Goal: Navigation & Orientation: Find specific page/section

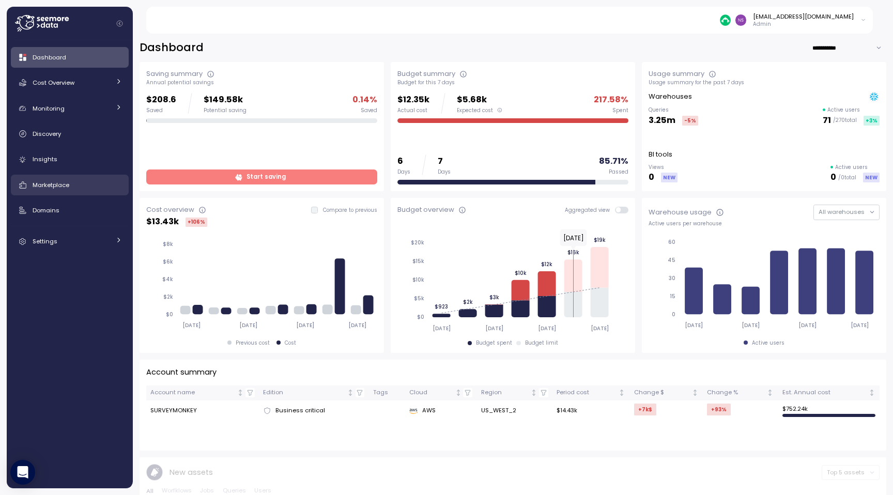
click at [68, 181] on span "Marketplace" at bounding box center [51, 185] width 37 height 8
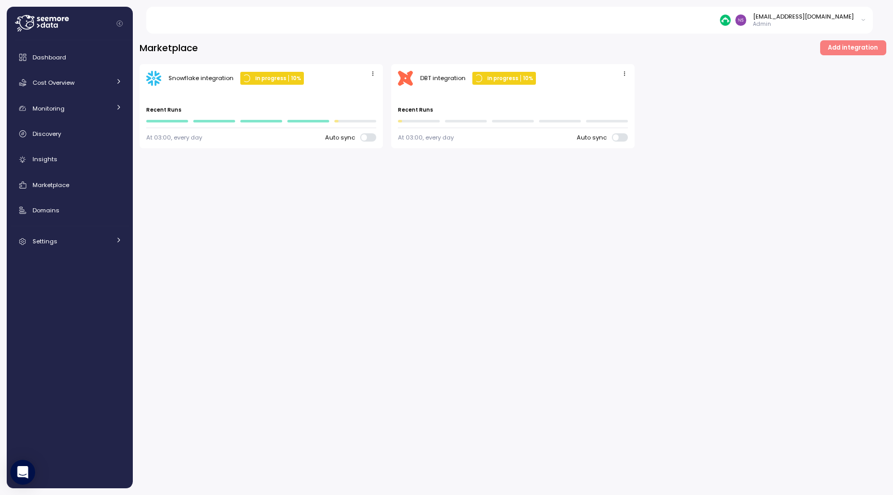
click at [438, 82] on div "DBT integration" at bounding box center [442, 78] width 45 height 8
click at [99, 82] on div "Cost Overview" at bounding box center [72, 83] width 78 height 10
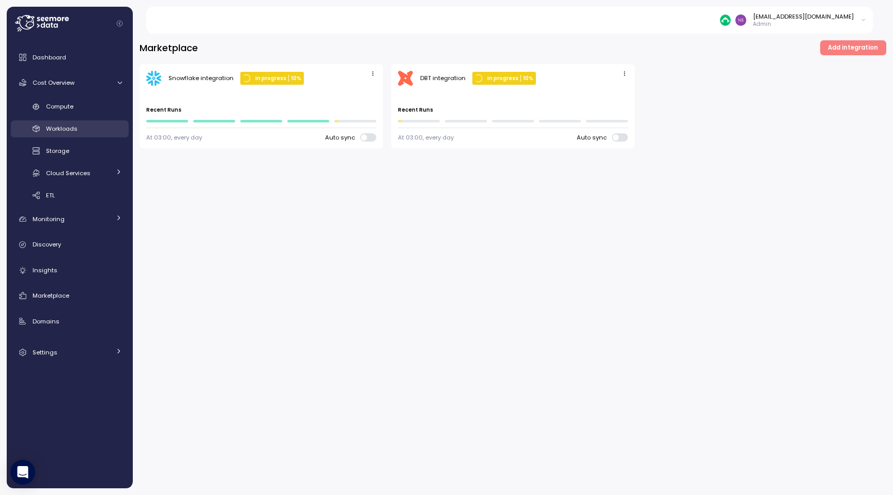
click at [92, 124] on div "Workloads" at bounding box center [84, 129] width 76 height 10
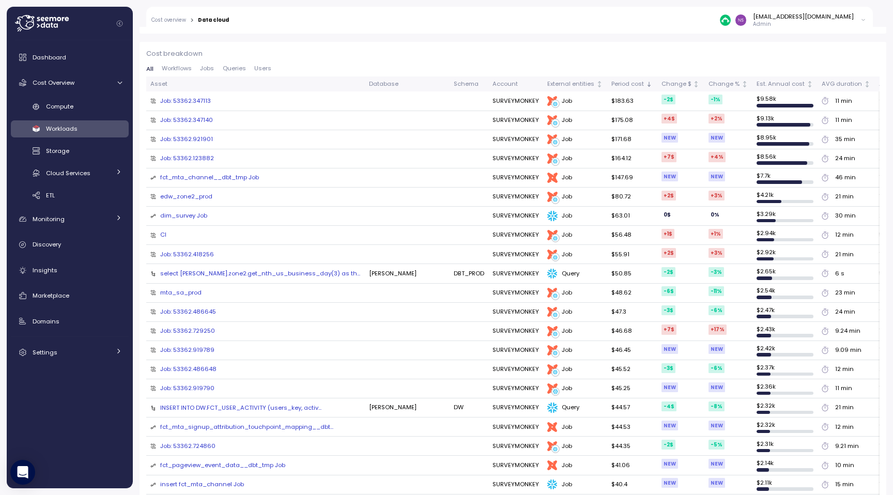
scroll to position [292, 0]
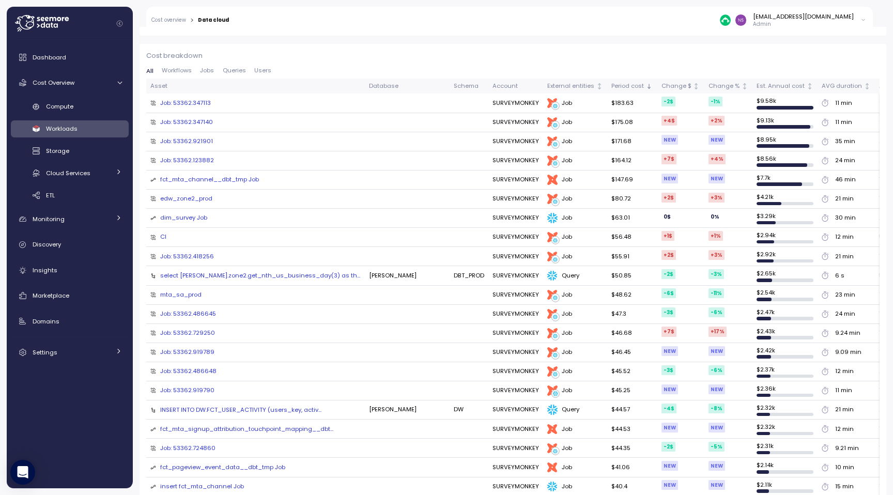
click at [203, 101] on div "Job: 53362.347113" at bounding box center [185, 103] width 51 height 9
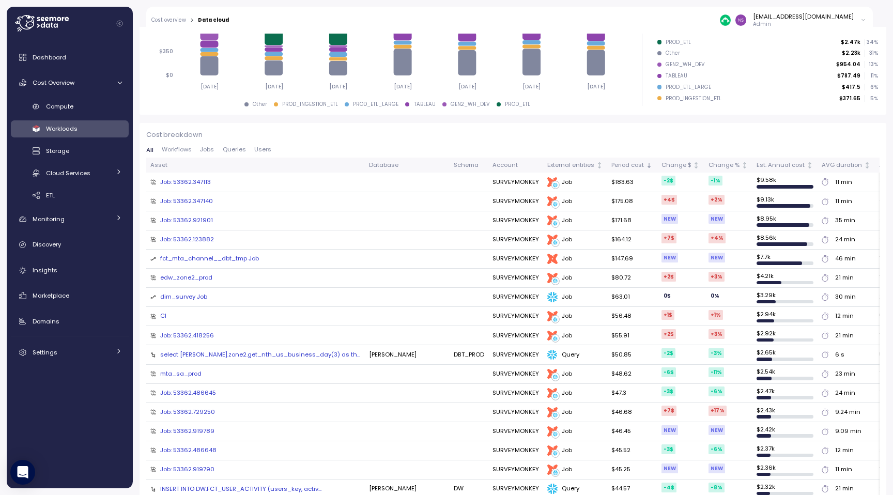
scroll to position [223, 0]
